Goal: Navigation & Orientation: Find specific page/section

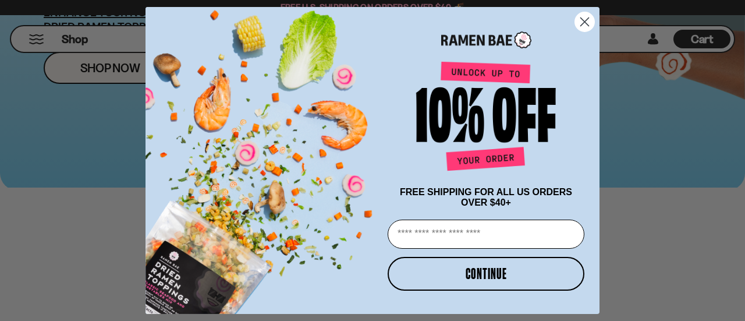
click at [585, 12] on circle "Close dialog" at bounding box center [584, 21] width 19 height 19
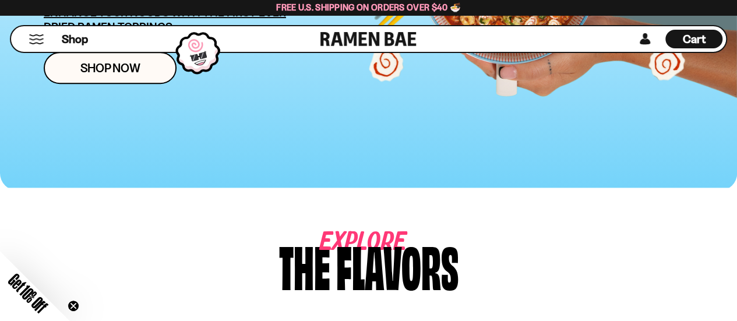
click at [38, 40] on button "Mobile Menu Trigger" at bounding box center [37, 39] width 16 height 10
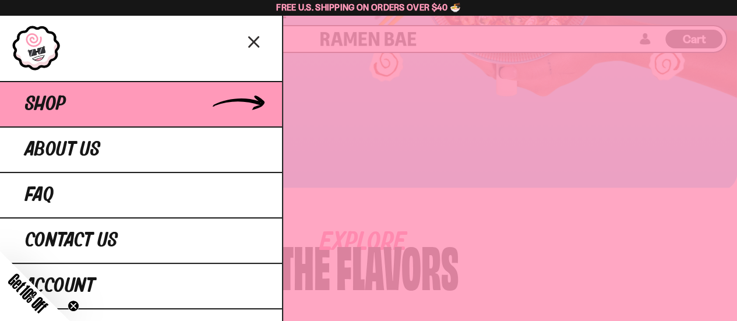
click at [104, 97] on link "Shop" at bounding box center [141, 103] width 282 height 45
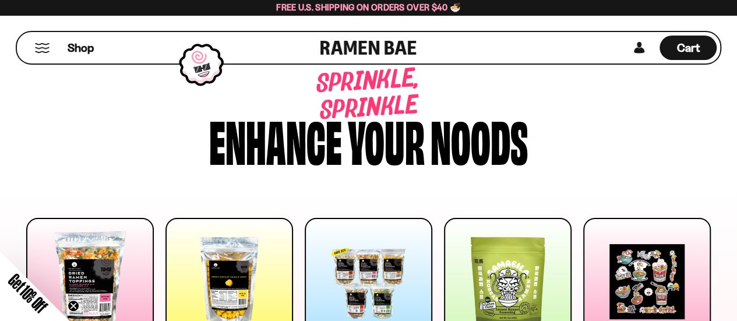
click at [47, 51] on button "Mobile Menu Trigger" at bounding box center [42, 48] width 16 height 10
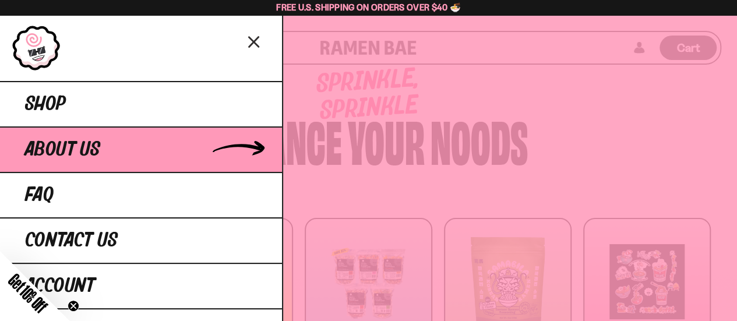
click at [104, 154] on link "About Us" at bounding box center [141, 148] width 282 height 45
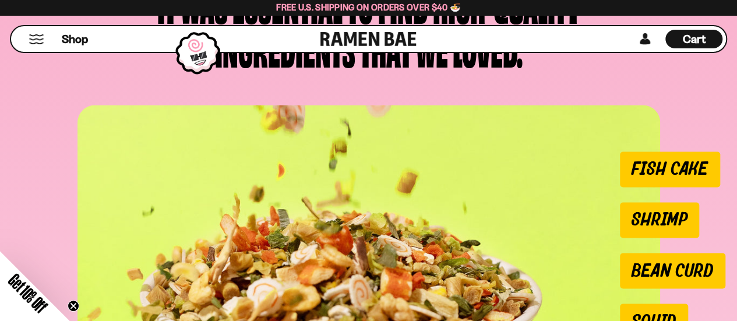
scroll to position [932, 0]
